Goal: Check status: Check status

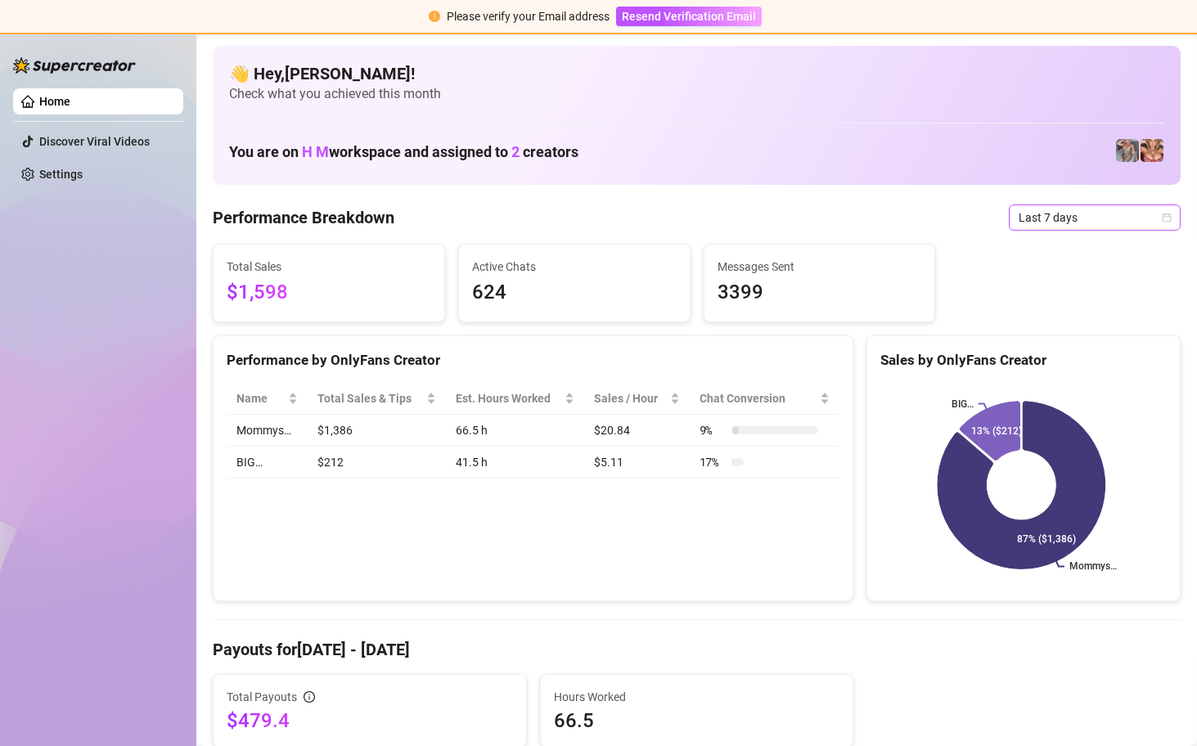
click at [1147, 215] on span "Last 7 days" at bounding box center [1095, 217] width 152 height 25
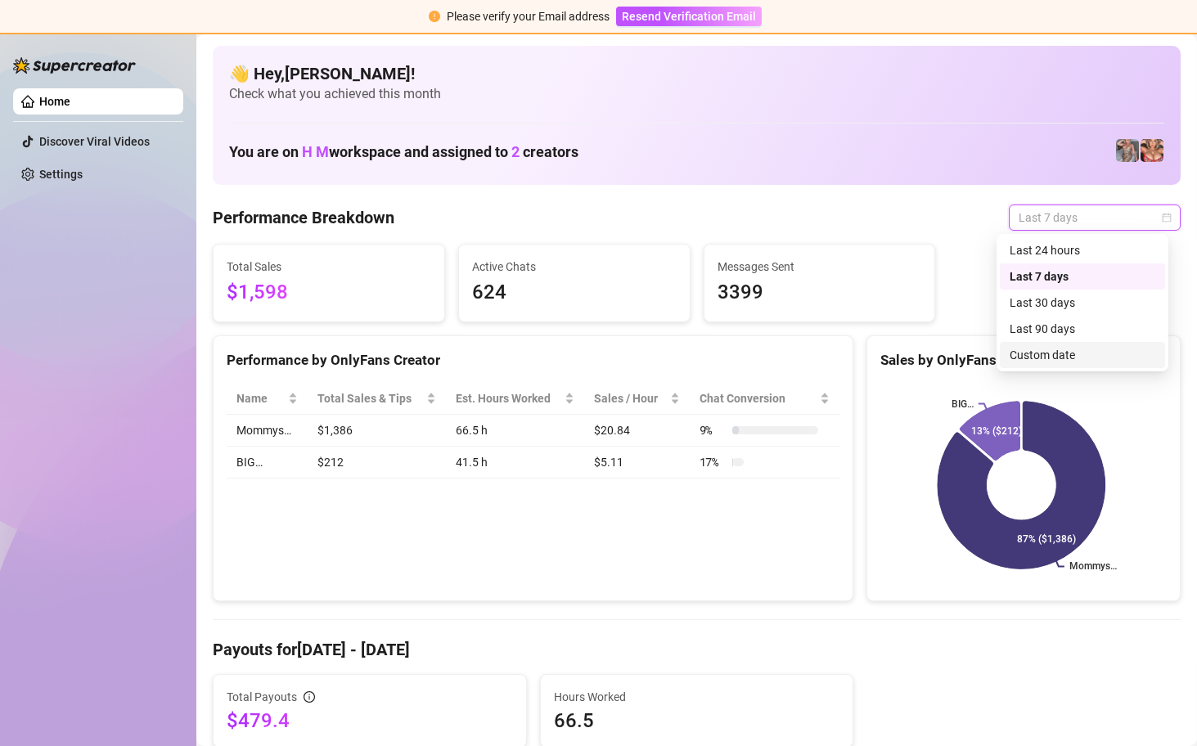
click at [1071, 351] on div "Custom date" at bounding box center [1083, 355] width 146 height 18
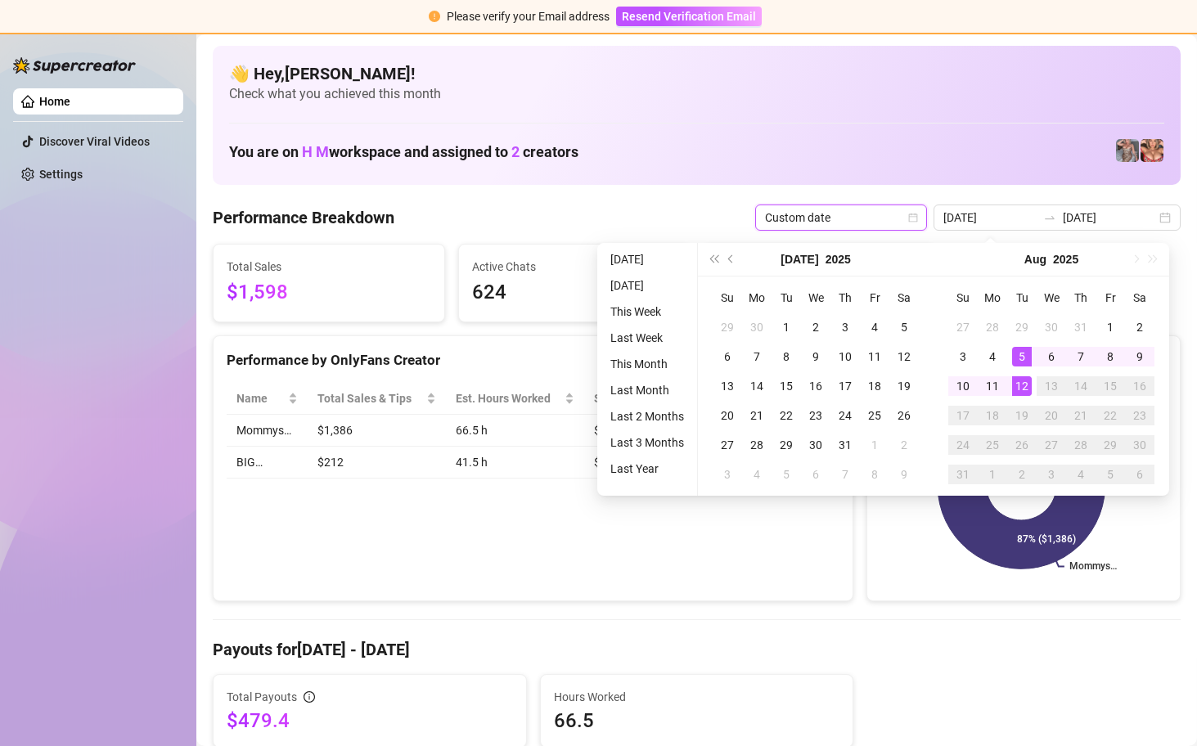
type input "[DATE]"
click at [1017, 382] on div "12" at bounding box center [1022, 386] width 20 height 20
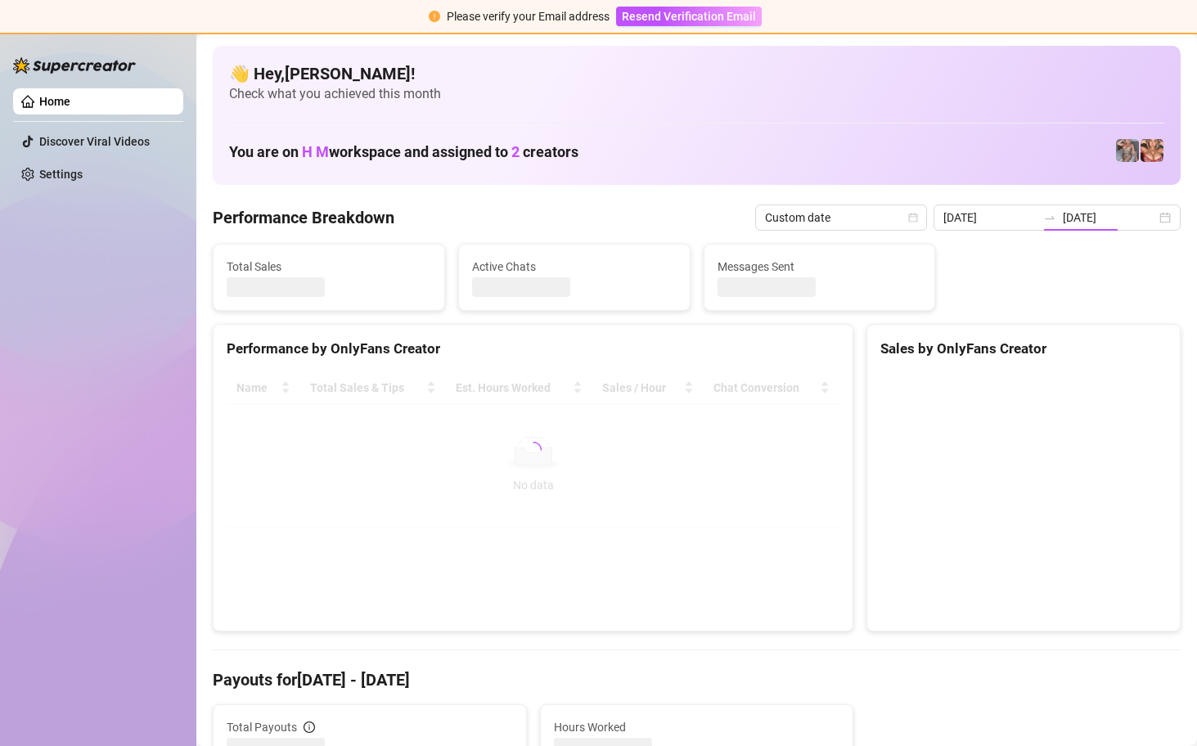
type input "[DATE]"
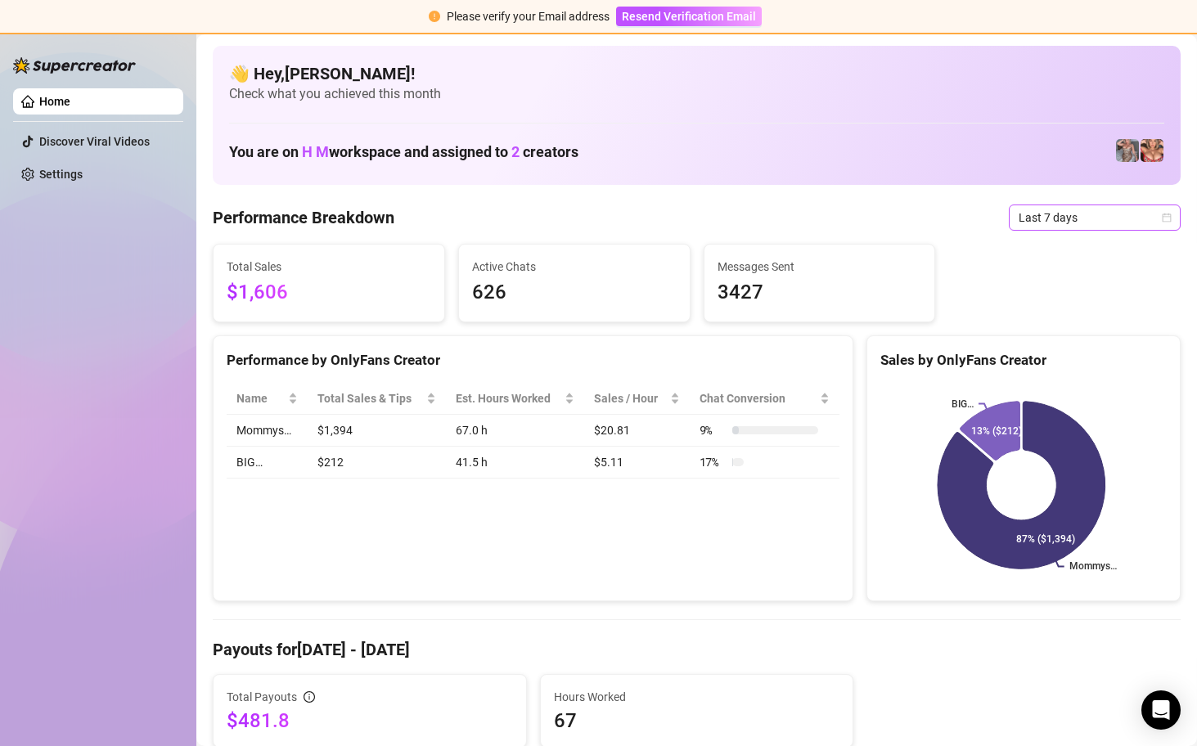
click at [1148, 216] on span "Last 7 days" at bounding box center [1095, 217] width 152 height 25
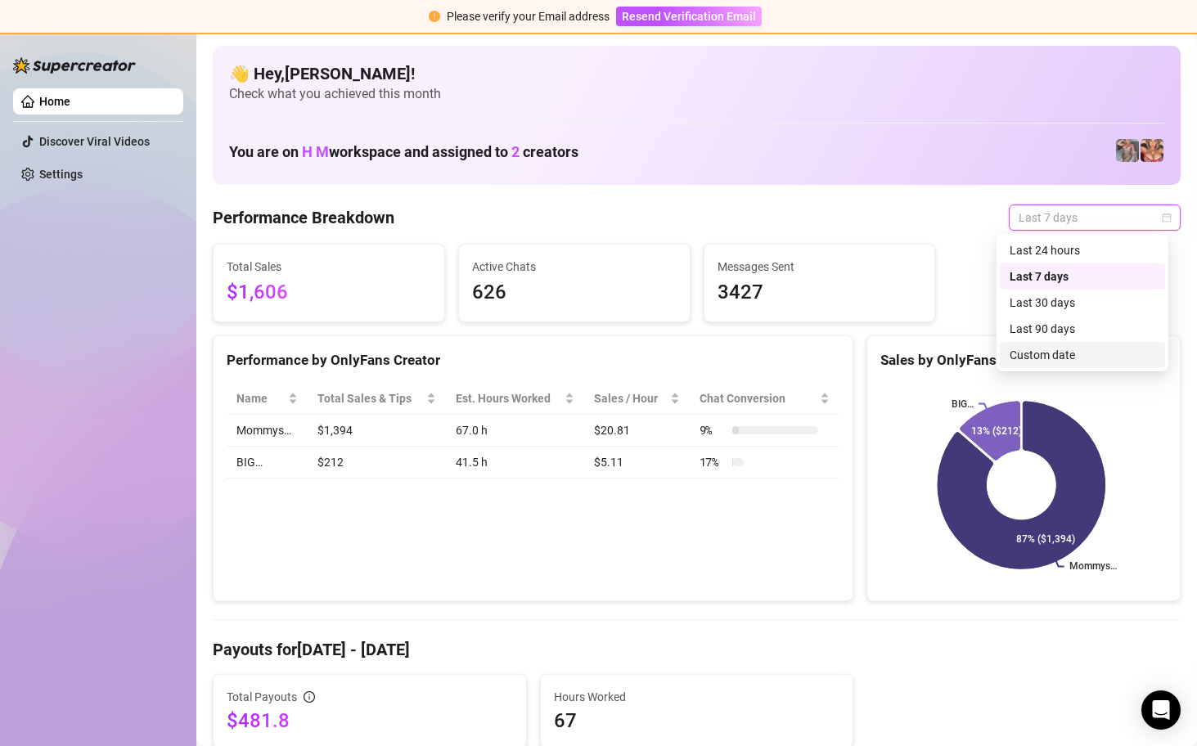
click at [1081, 358] on div "Custom date" at bounding box center [1083, 355] width 146 height 18
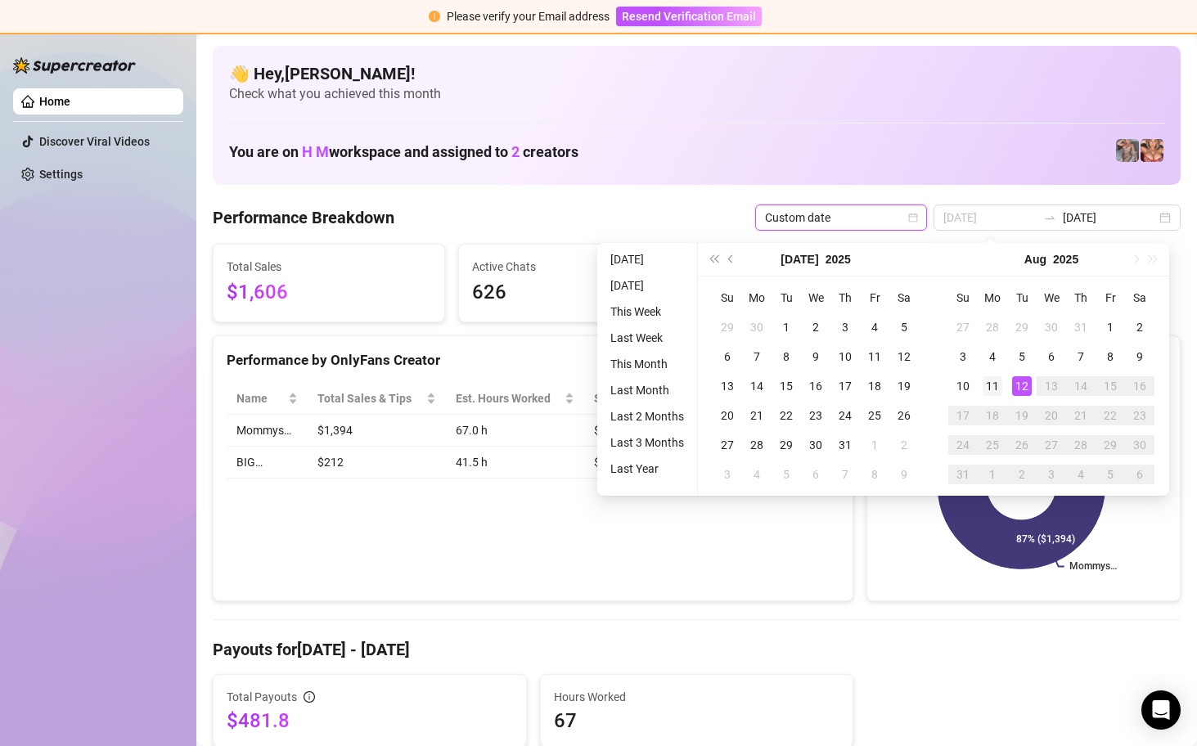
type input "[DATE]"
click at [997, 384] on div "11" at bounding box center [993, 386] width 20 height 20
type input "[DATE]"
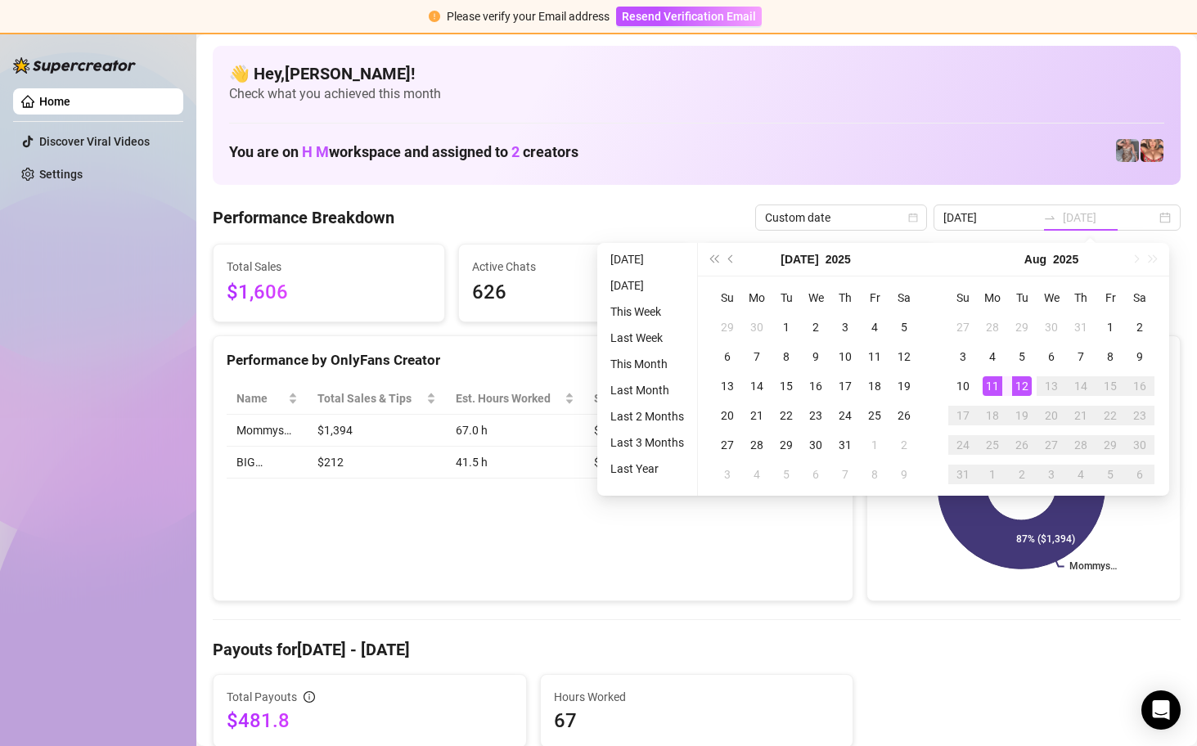
type input "[DATE]"
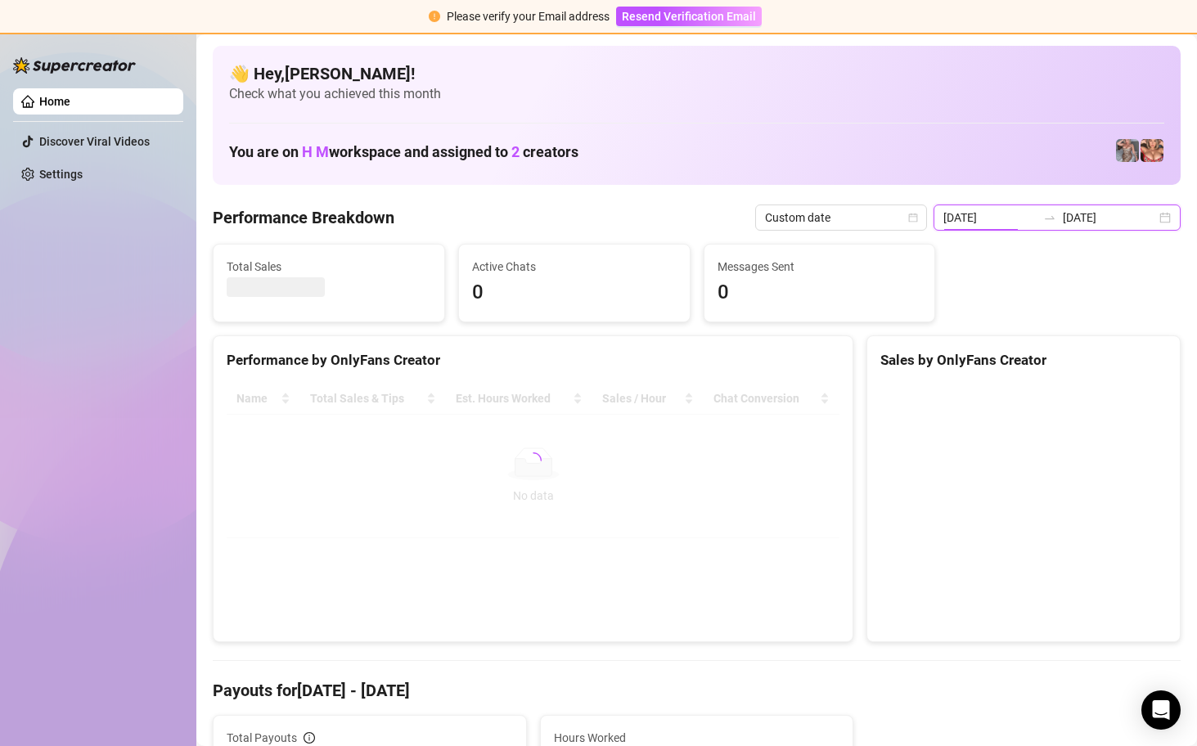
click at [1018, 218] on input "[DATE]" at bounding box center [989, 218] width 93 height 18
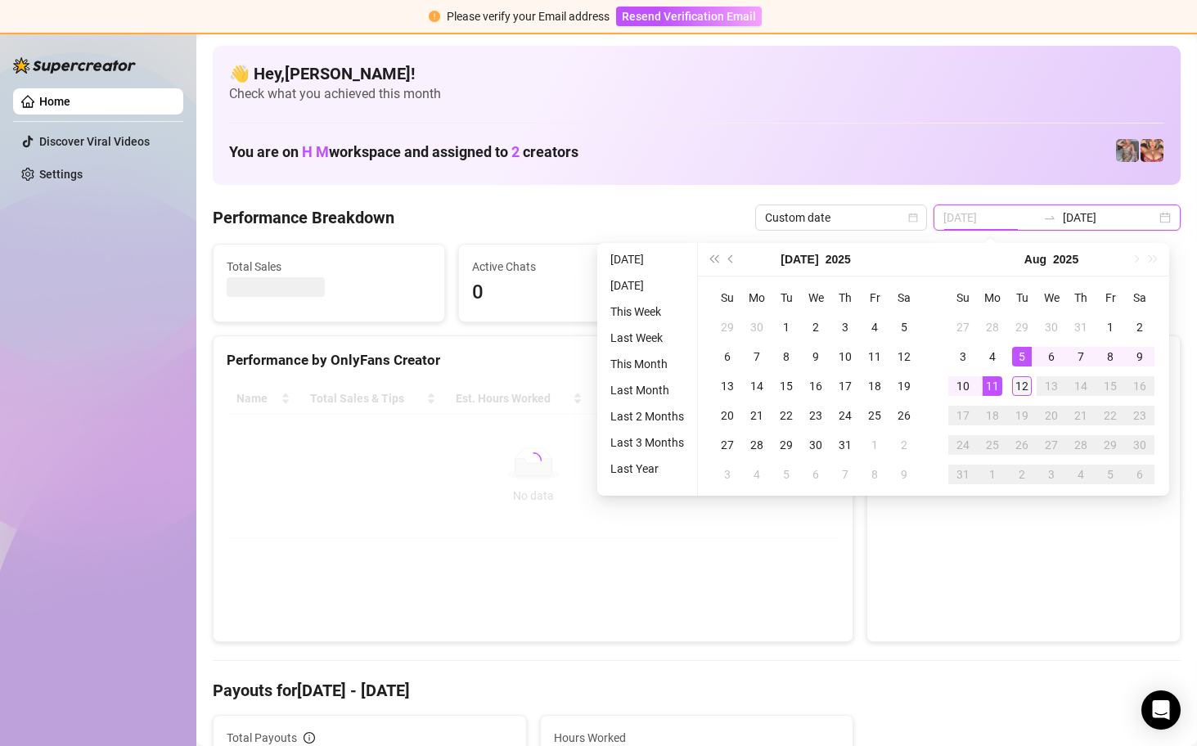
type input "[DATE]"
click at [1024, 385] on div "12" at bounding box center [1022, 386] width 20 height 20
type input "[DATE]"
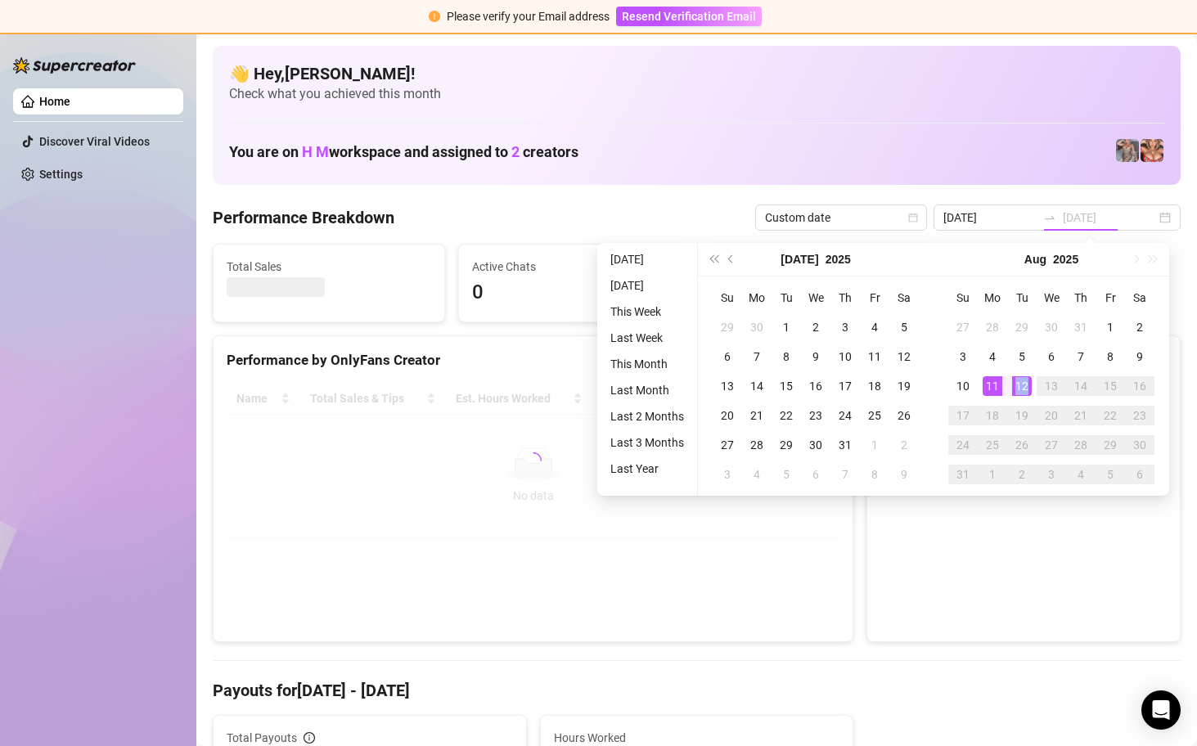
type input "[DATE]"
